Goal: Check status: Check status

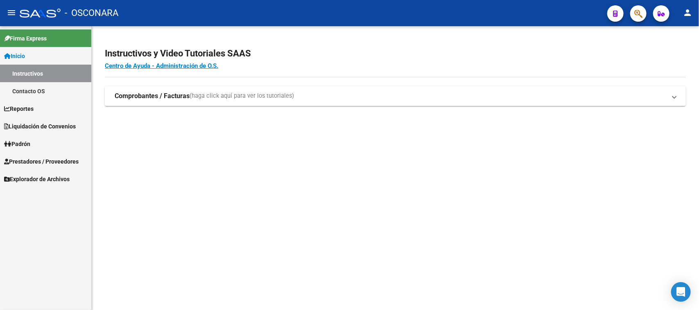
click at [55, 124] on span "Liquidación de Convenios" at bounding box center [40, 126] width 72 height 9
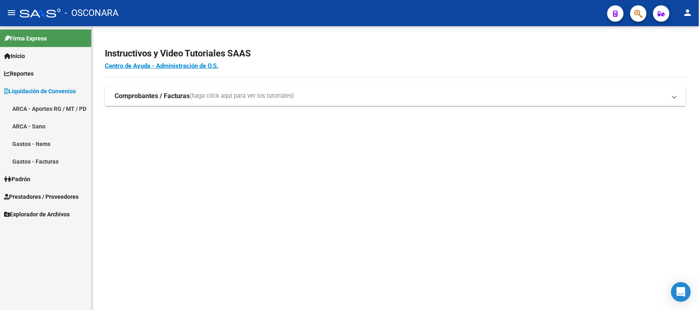
click at [46, 77] on link "Reportes" at bounding box center [45, 74] width 91 height 18
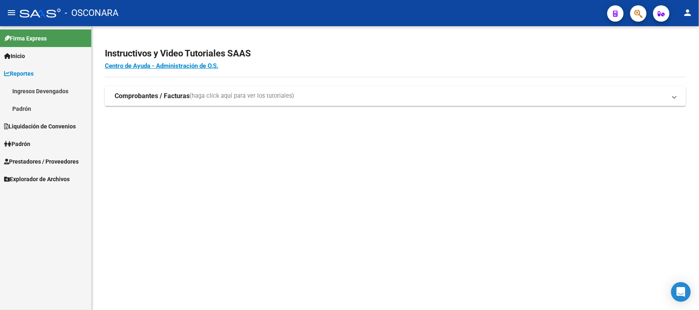
click at [48, 87] on link "Ingresos Devengados" at bounding box center [45, 91] width 91 height 18
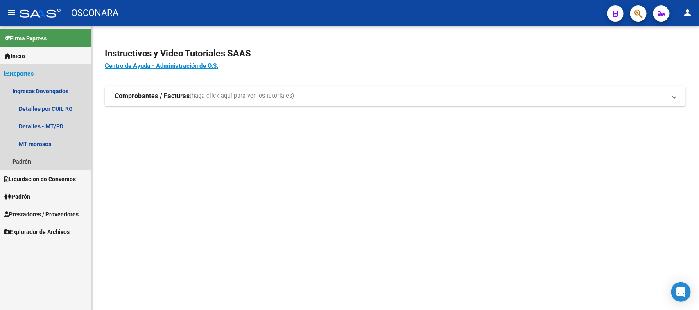
click at [38, 72] on link "Reportes" at bounding box center [45, 74] width 91 height 18
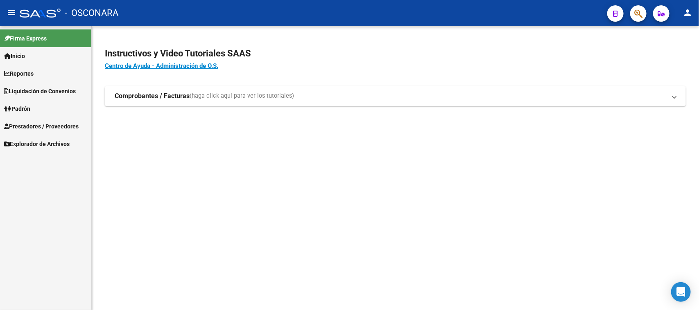
click at [47, 89] on span "Liquidación de Convenios" at bounding box center [40, 91] width 72 height 9
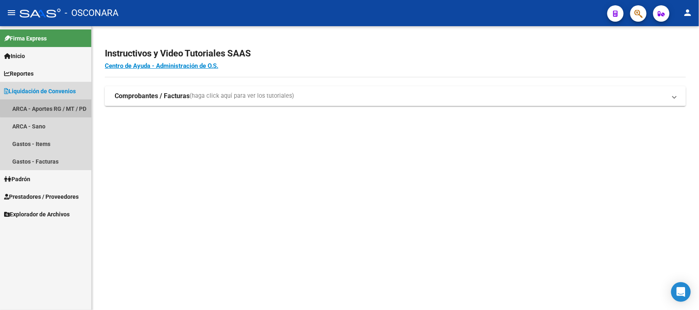
click at [49, 105] on link "ARCA - Aportes RG / MT / PD" at bounding box center [45, 109] width 91 height 18
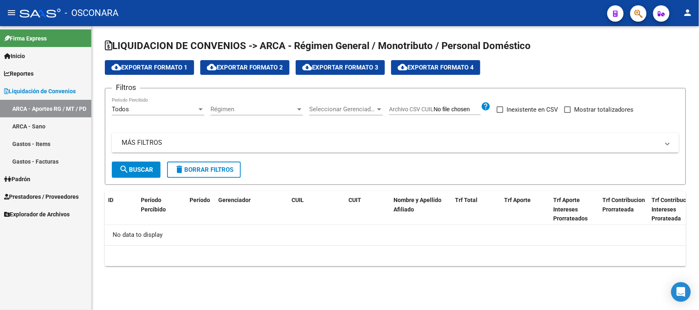
click at [221, 111] on span "Régimen" at bounding box center [253, 109] width 85 height 7
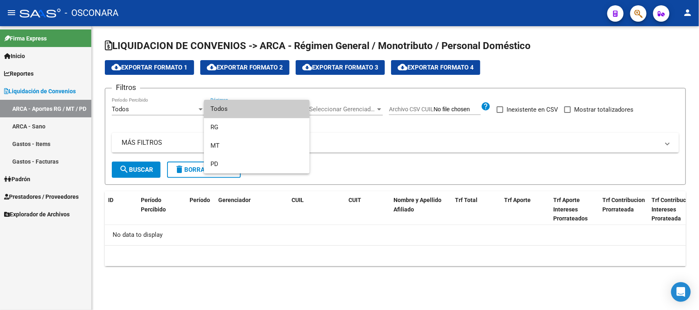
click at [152, 146] on div at bounding box center [349, 155] width 699 height 310
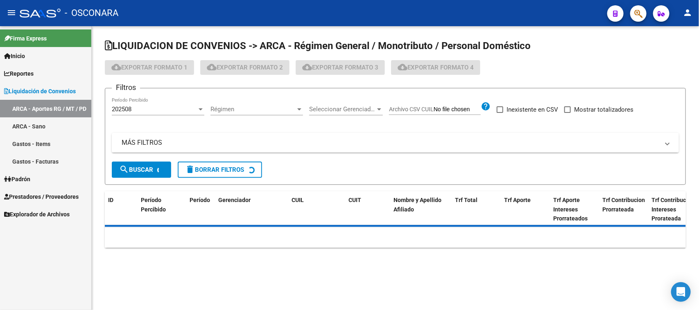
click at [152, 146] on mat-panel-title "MÁS FILTROS" at bounding box center [391, 142] width 538 height 9
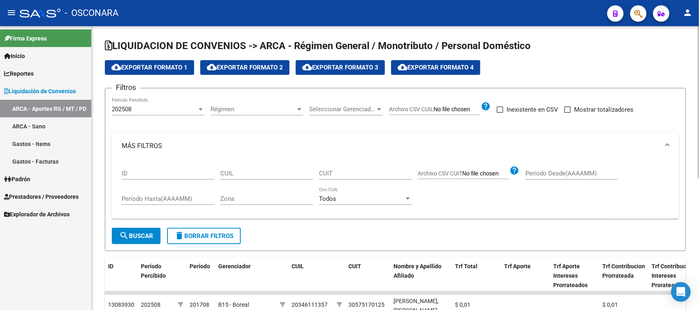
click at [240, 170] on input "CUIL" at bounding box center [266, 173] width 93 height 7
click at [228, 170] on input "CUIL" at bounding box center [266, 173] width 93 height 7
paste input "20-37095427-6"
type input "20-37095427-6"
click at [143, 235] on span "search Buscar" at bounding box center [136, 236] width 34 height 7
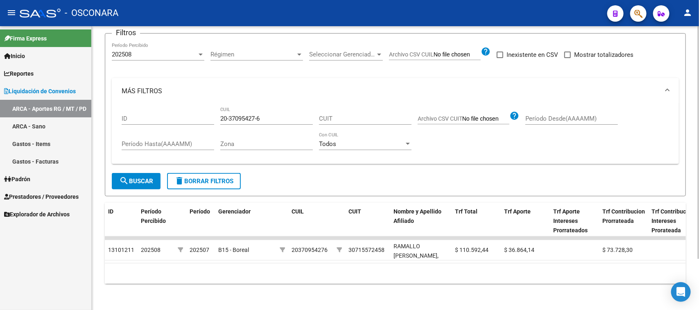
scroll to position [62, 0]
click at [195, 51] on div "202508" at bounding box center [154, 54] width 85 height 7
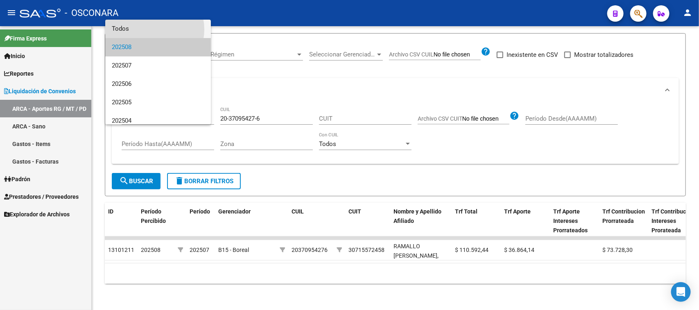
click at [152, 29] on span "Todos" at bounding box center [158, 29] width 93 height 18
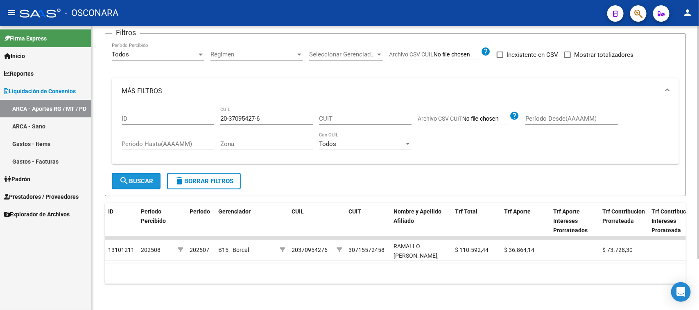
click at [141, 178] on span "search Buscar" at bounding box center [136, 181] width 34 height 7
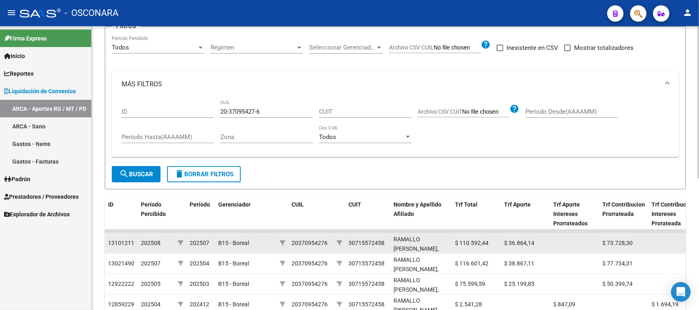
drag, startPoint x: 562, startPoint y: 244, endPoint x: 644, endPoint y: 242, distance: 82.4
click at [555, 239] on datatable-body-cell at bounding box center [574, 243] width 49 height 20
drag, startPoint x: 555, startPoint y: 239, endPoint x: 672, endPoint y: 238, distance: 116.3
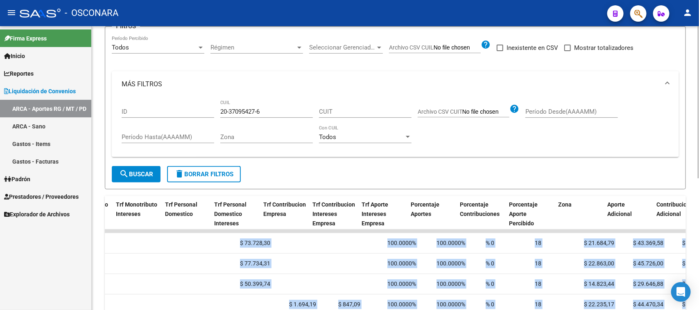
drag, startPoint x: 469, startPoint y: 240, endPoint x: 699, endPoint y: 245, distance: 229.8
click at [699, 245] on div "LIQUIDACION DE CONVENIOS -> ARCA - Régimen General / Monotributo / Personal Dom…" at bounding box center [396, 225] width 609 height 523
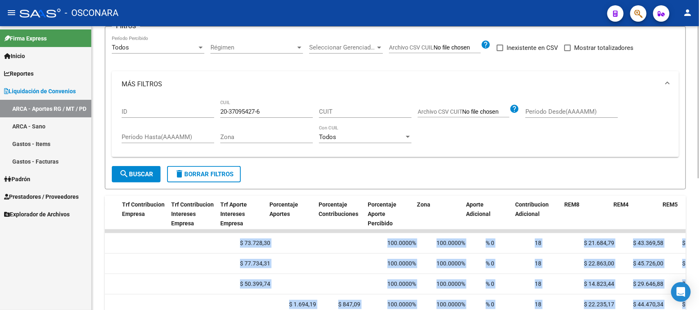
scroll to position [0, 775]
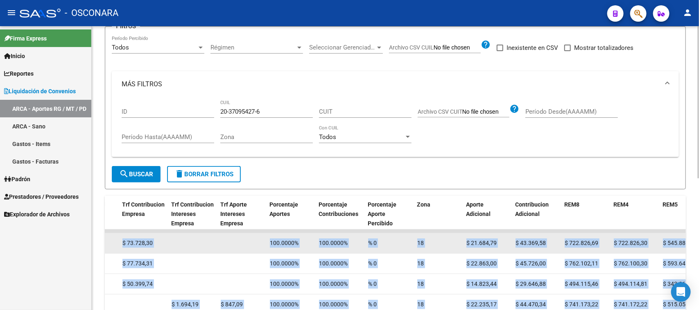
click at [591, 245] on span "$ 722.826,69" at bounding box center [582, 243] width 34 height 7
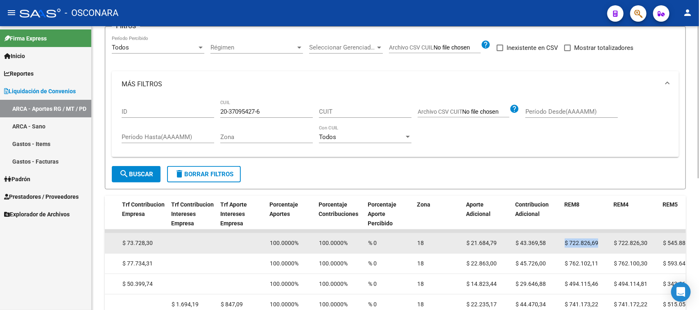
drag, startPoint x: 564, startPoint y: 242, endPoint x: 599, endPoint y: 242, distance: 34.8
click at [599, 242] on div "$ 722.826,69" at bounding box center [586, 243] width 43 height 9
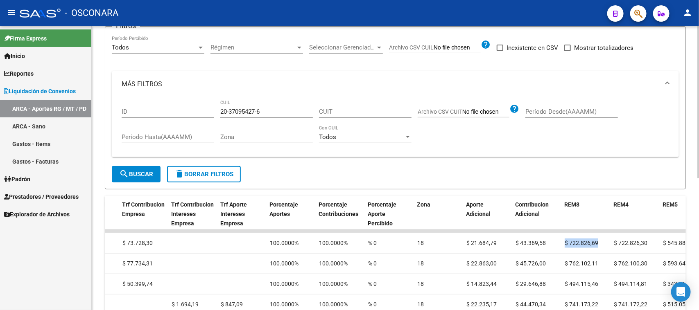
copy span "$ 722.826,69"
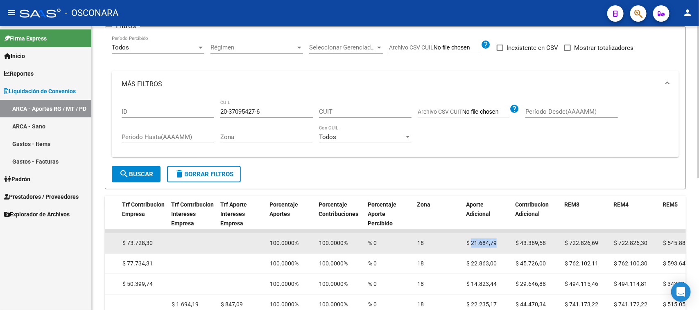
drag, startPoint x: 502, startPoint y: 240, endPoint x: 471, endPoint y: 242, distance: 30.8
click at [471, 242] on div "$ 21.684,79" at bounding box center [488, 243] width 43 height 9
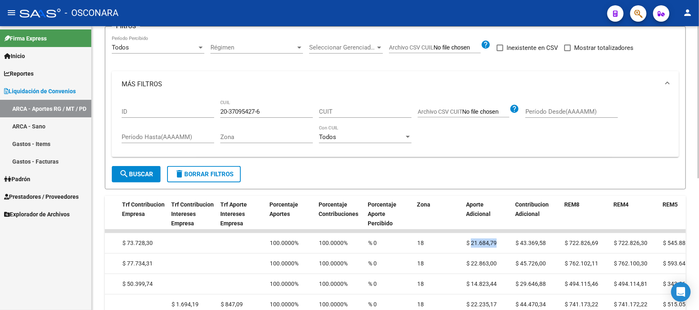
copy span "21.684,79"
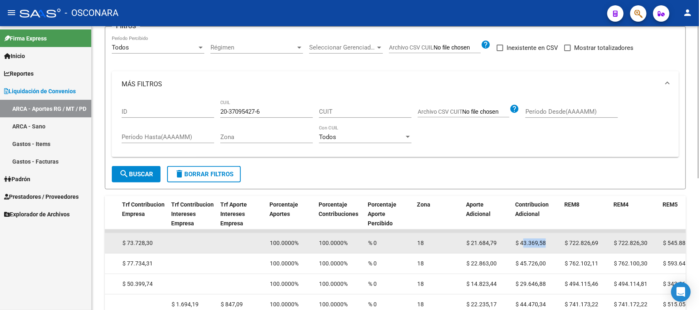
drag, startPoint x: 522, startPoint y: 242, endPoint x: 545, endPoint y: 242, distance: 22.5
click at [545, 242] on span "$ 43.369,58" at bounding box center [531, 243] width 30 height 7
click at [536, 242] on span "$ 43.369,58" at bounding box center [531, 243] width 30 height 7
drag, startPoint x: 521, startPoint y: 242, endPoint x: 544, endPoint y: 242, distance: 22.5
click at [544, 242] on span "$ 43.369,58" at bounding box center [531, 243] width 30 height 7
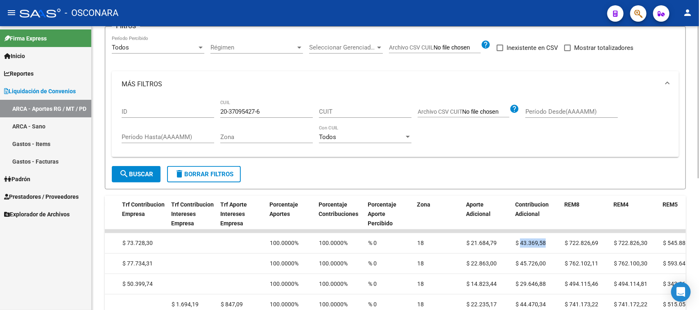
copy span "43.369,58"
